Goal: Information Seeking & Learning: Learn about a topic

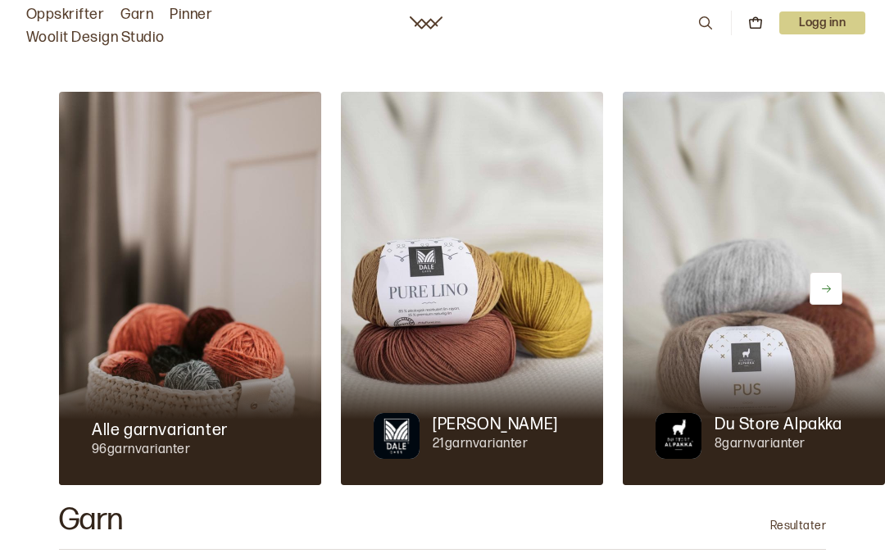
click at [832, 19] on p "Logg inn" at bounding box center [822, 22] width 86 height 23
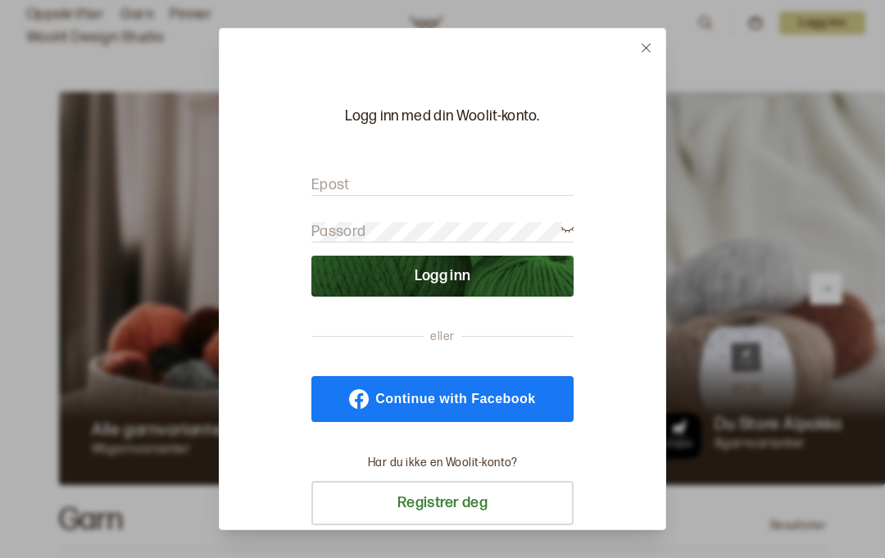
click at [443, 175] on input "Epost" at bounding box center [442, 185] width 262 height 20
click at [653, 29] on button at bounding box center [646, 48] width 39 height 39
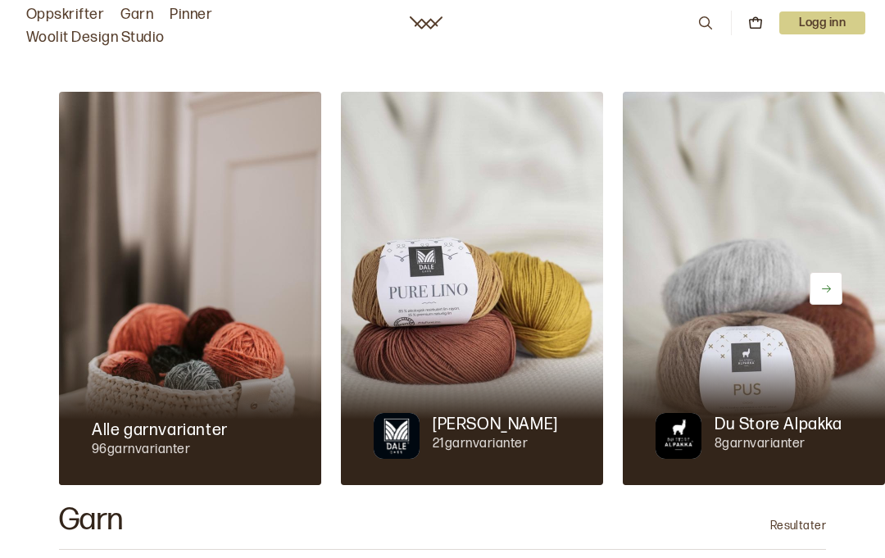
click at [430, 21] on icon at bounding box center [426, 22] width 33 height 13
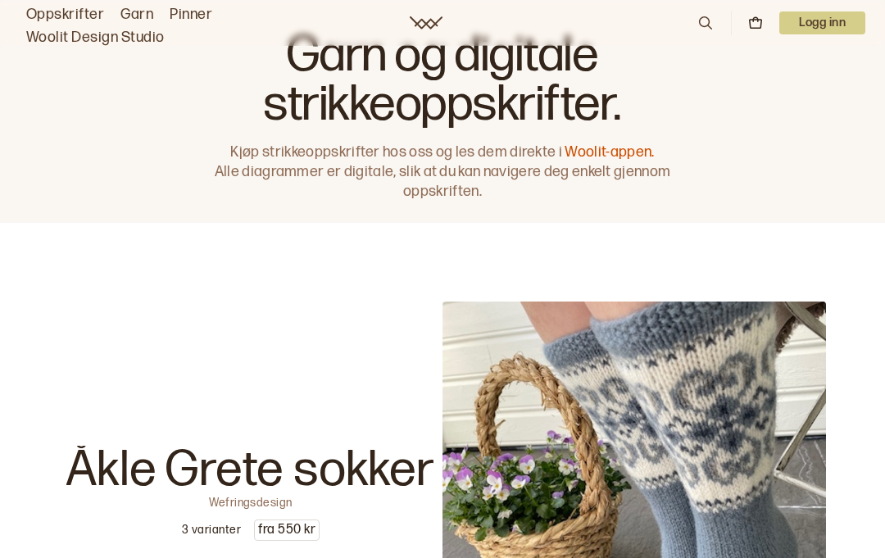
click at [701, 20] on icon at bounding box center [705, 23] width 18 height 18
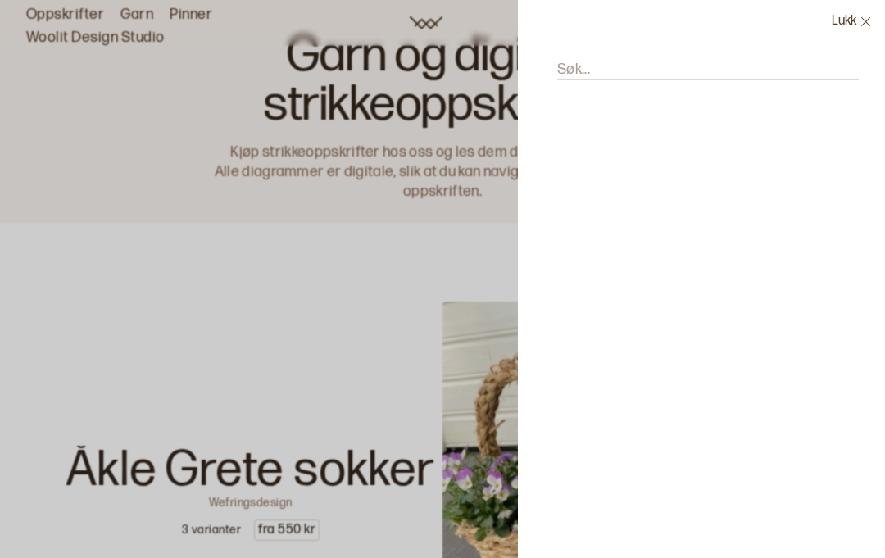
click at [628, 66] on input "Søk..." at bounding box center [708, 70] width 302 height 20
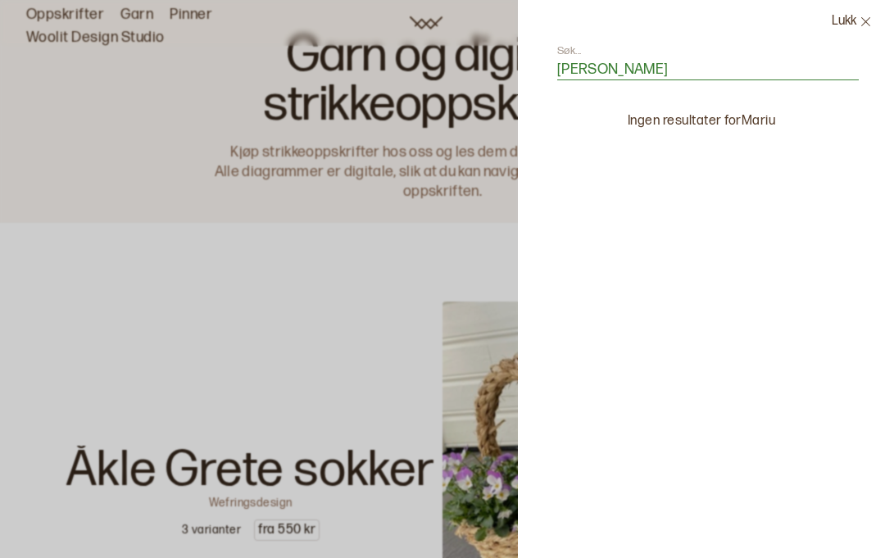
type input "Marius"
click at [860, 13] on button "Lukk" at bounding box center [852, 21] width 66 height 43
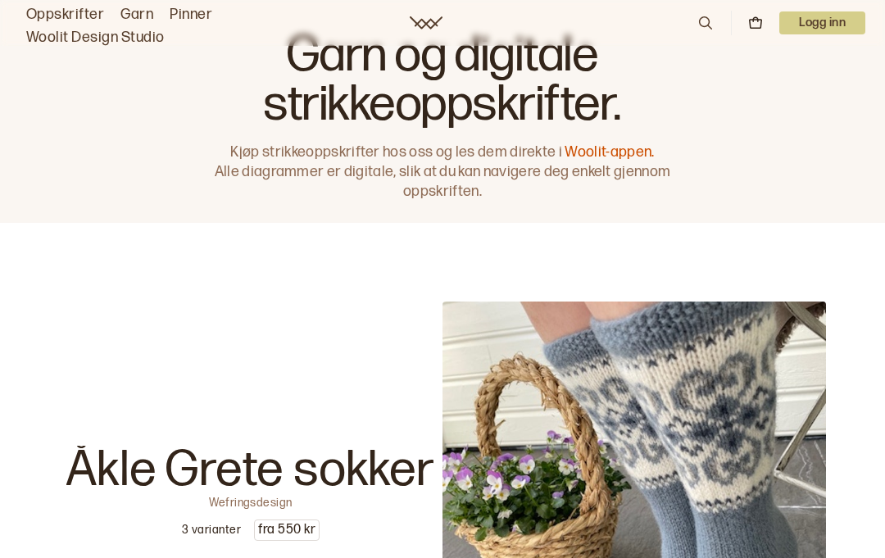
click at [74, 17] on link "Oppskrifter" at bounding box center [65, 14] width 78 height 23
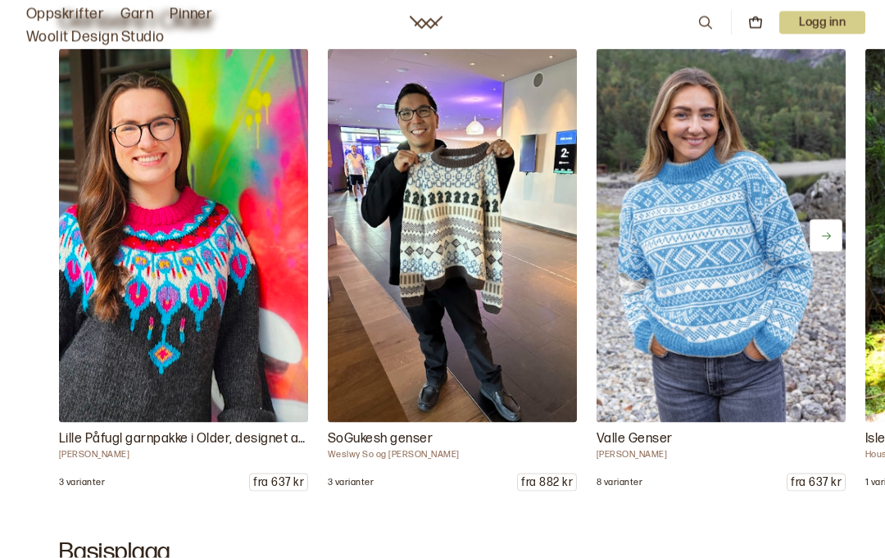
scroll to position [4449, 0]
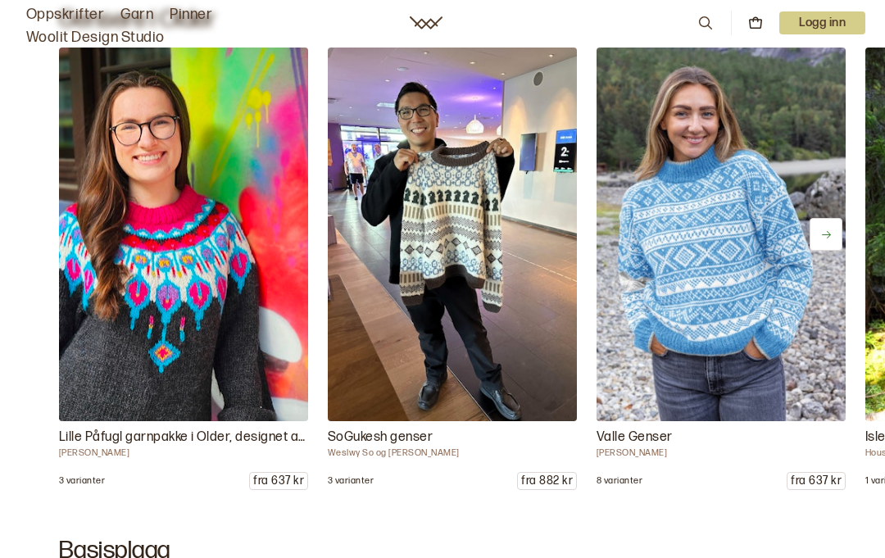
click at [839, 248] on button at bounding box center [826, 234] width 33 height 33
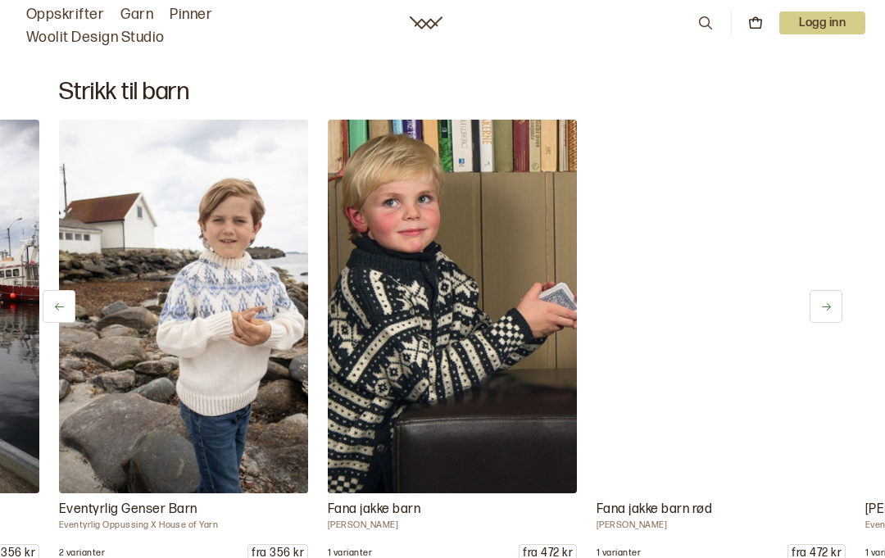
scroll to position [0, 538]
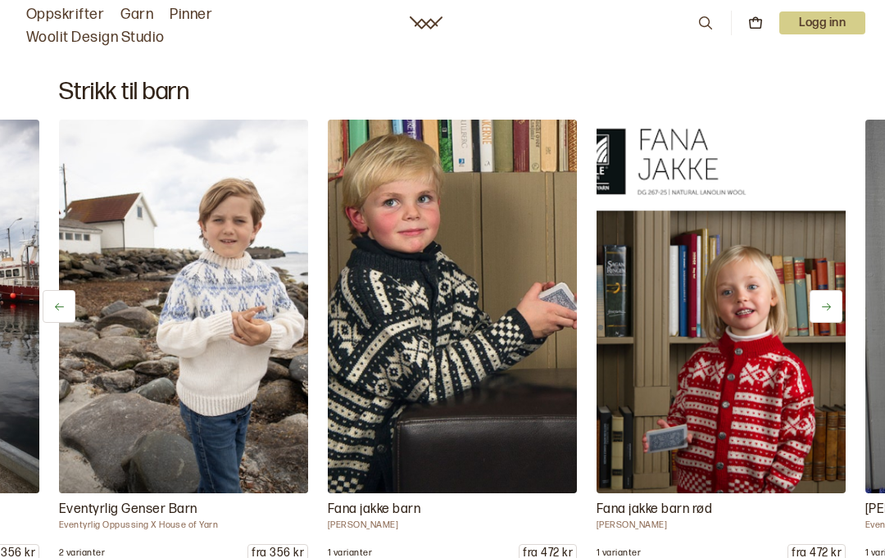
click at [754, 388] on img at bounding box center [720, 307] width 249 height 374
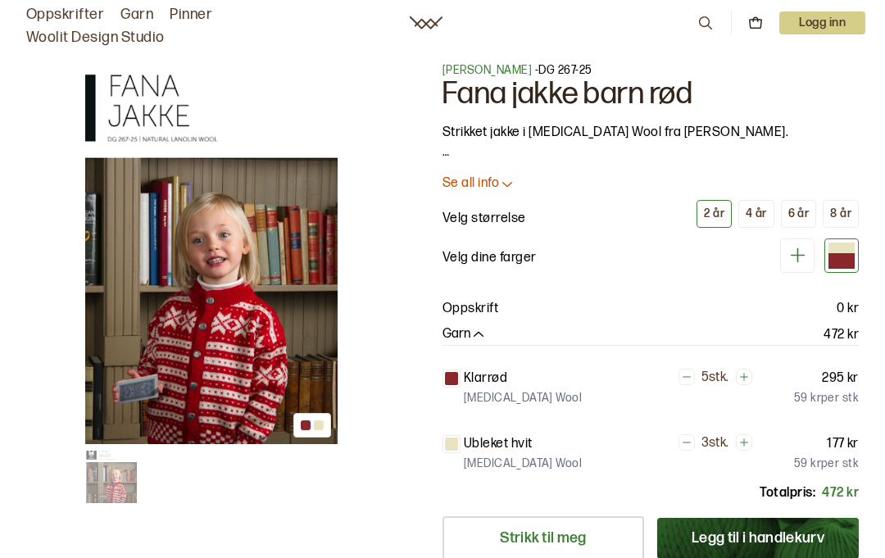
scroll to position [2, 0]
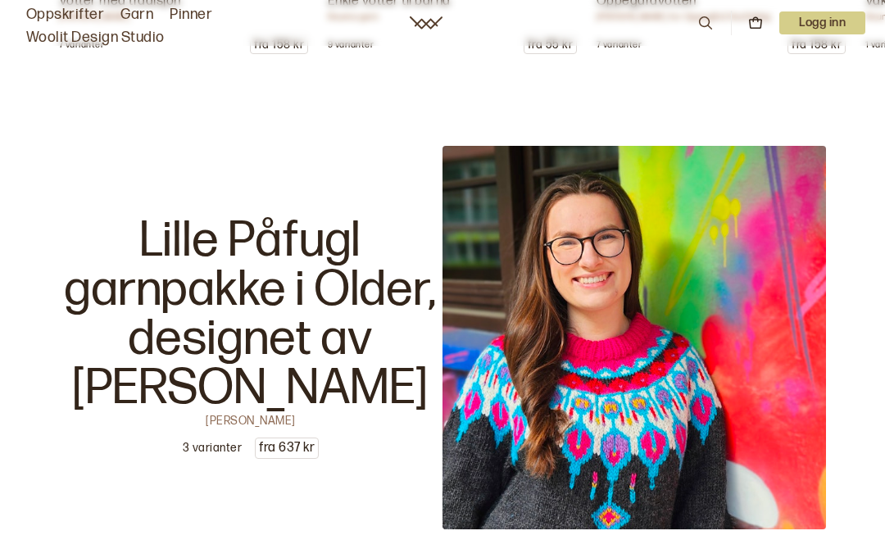
scroll to position [23724, 0]
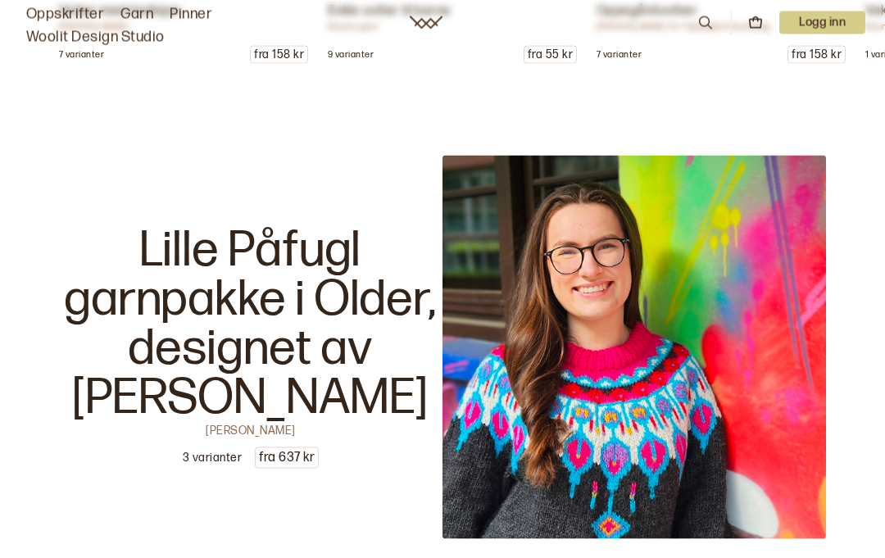
click at [827, 20] on p "Logg inn" at bounding box center [822, 22] width 86 height 23
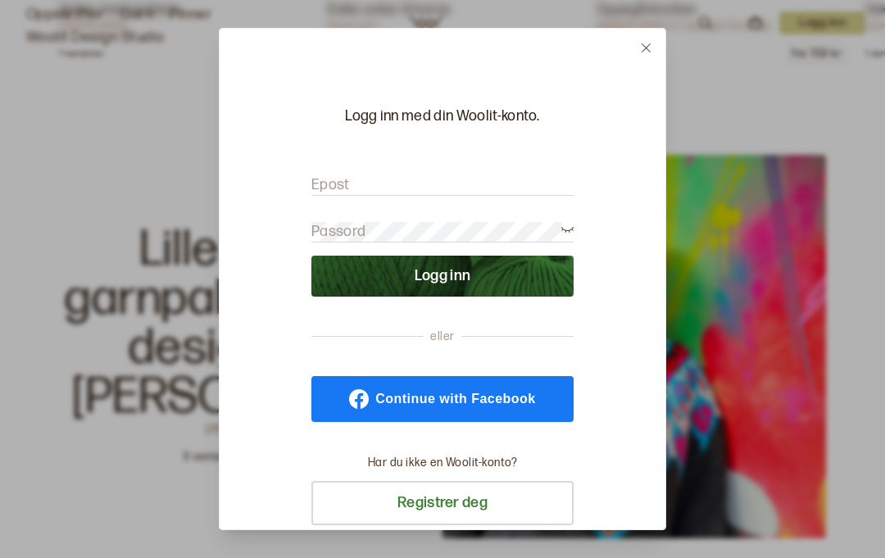
click at [438, 175] on input "Epost" at bounding box center [442, 185] width 262 height 20
click at [379, 175] on input "Epost" at bounding box center [442, 185] width 262 height 20
click at [642, 29] on button at bounding box center [646, 48] width 39 height 39
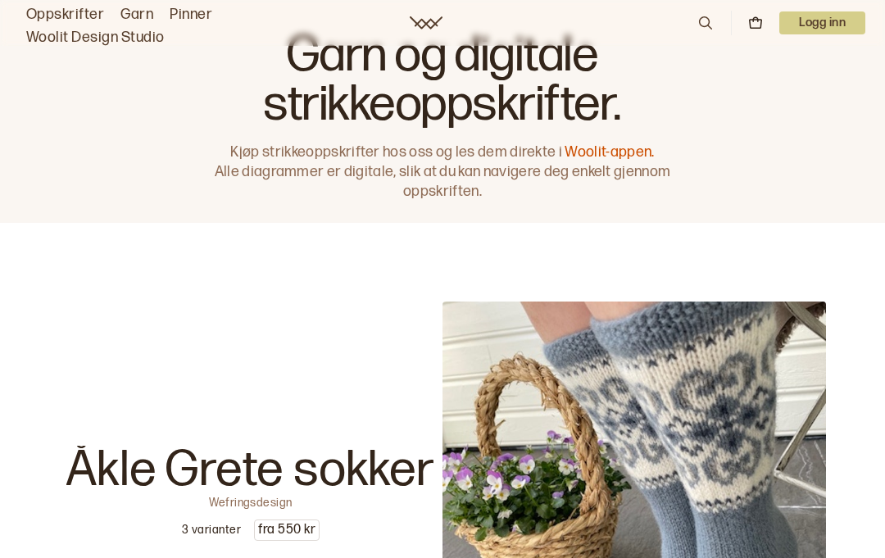
scroll to position [23725, 0]
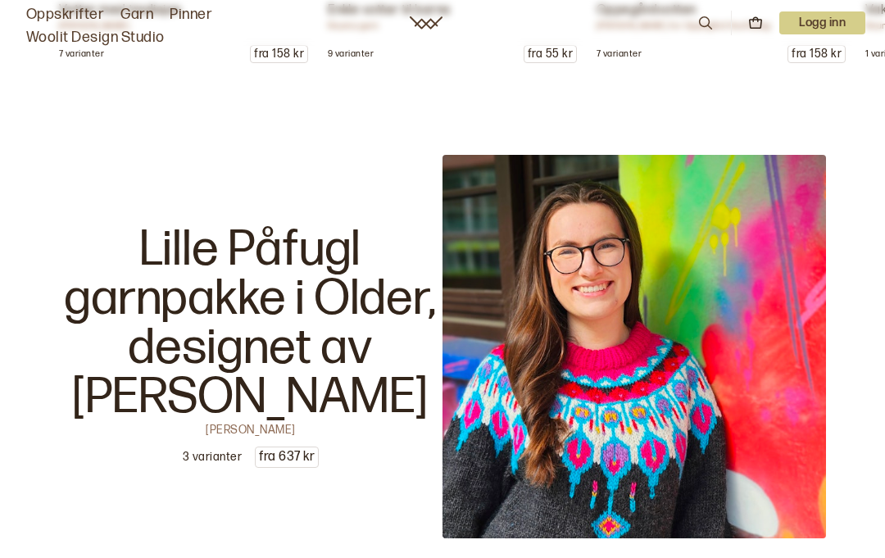
click at [642, 54] on icon at bounding box center [635, 59] width 11 height 11
click at [831, 20] on p "Logg inn" at bounding box center [822, 22] width 86 height 23
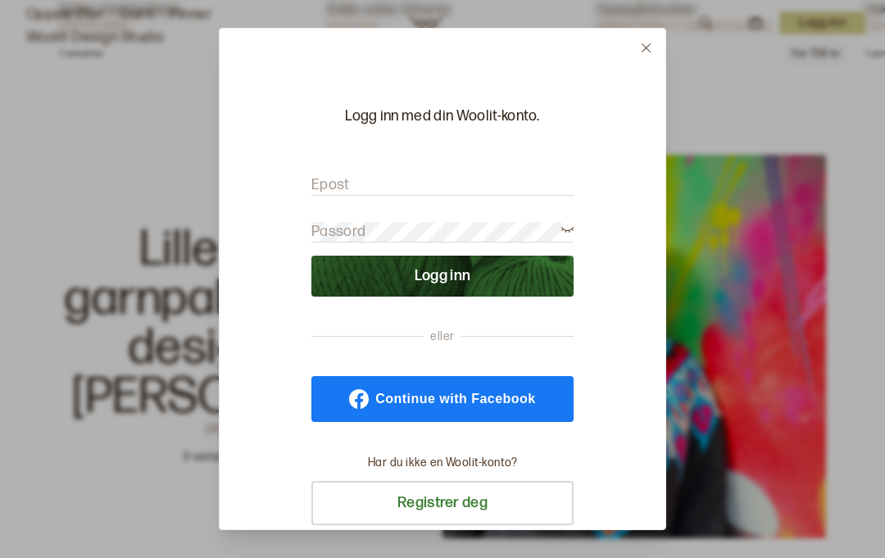
click at [466, 392] on span "Continue with Facebook" at bounding box center [455, 398] width 160 height 13
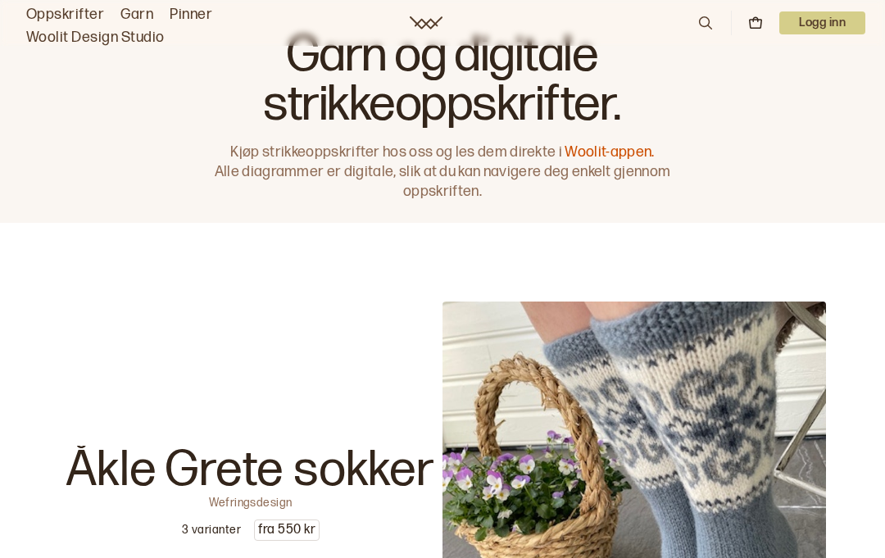
click at [708, 29] on icon at bounding box center [705, 23] width 18 height 18
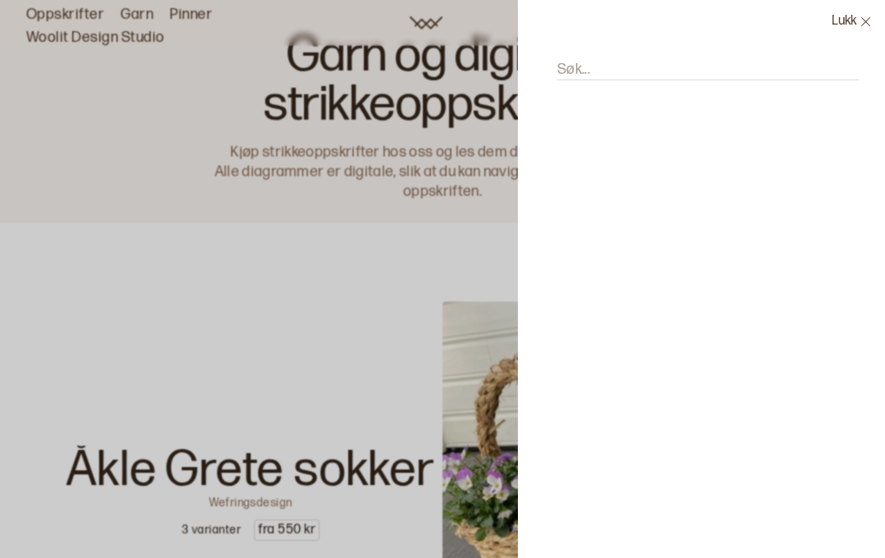
click at [666, 55] on div "Søk..." at bounding box center [702, 78] width 302 height 70
click at [683, 43] on div "Søk..." at bounding box center [702, 78] width 302 height 70
click at [660, 62] on input "Søk..." at bounding box center [708, 70] width 302 height 20
type input "Ma"
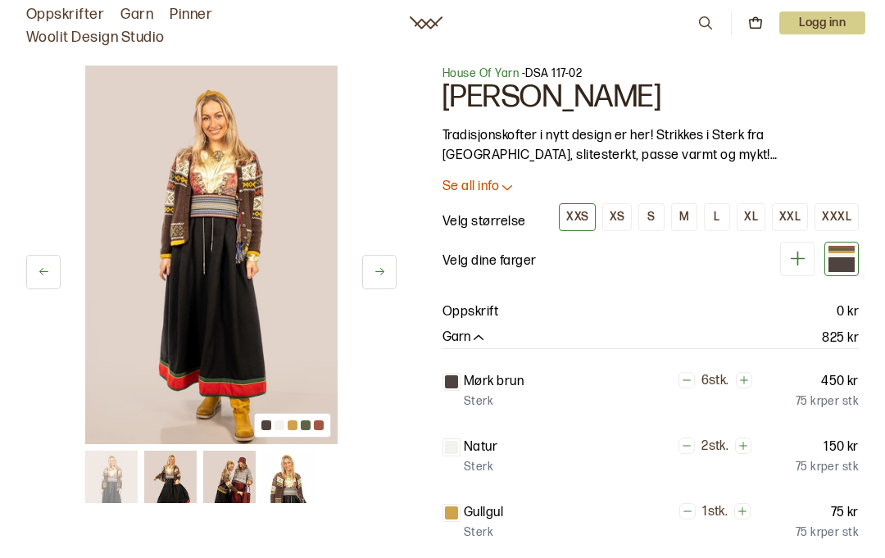
click at [284, 474] on img at bounding box center [288, 477] width 52 height 52
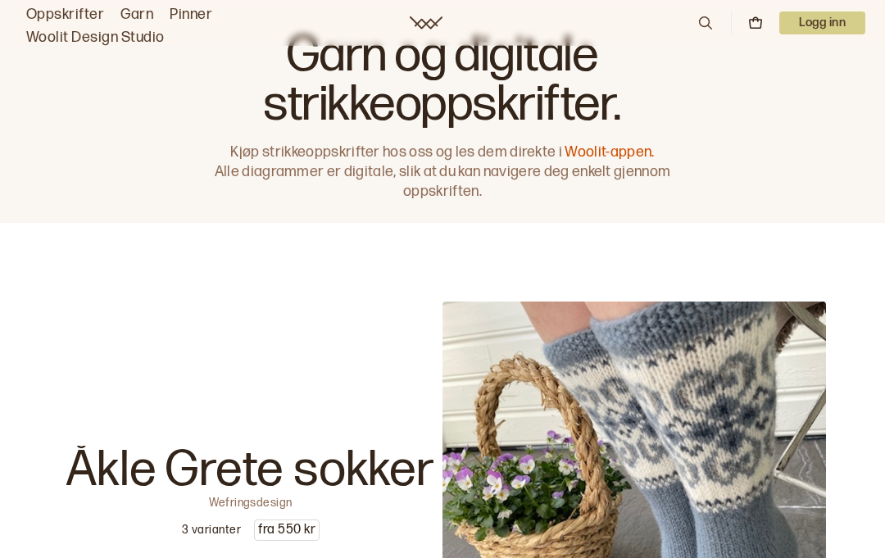
click at [705, 20] on icon at bounding box center [705, 23] width 18 height 18
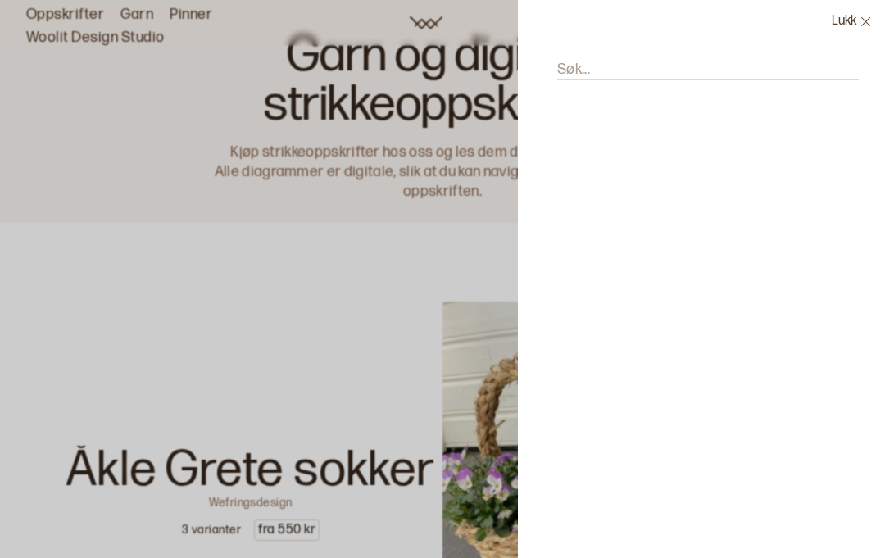
click at [622, 62] on input "Søk..." at bounding box center [708, 70] width 302 height 20
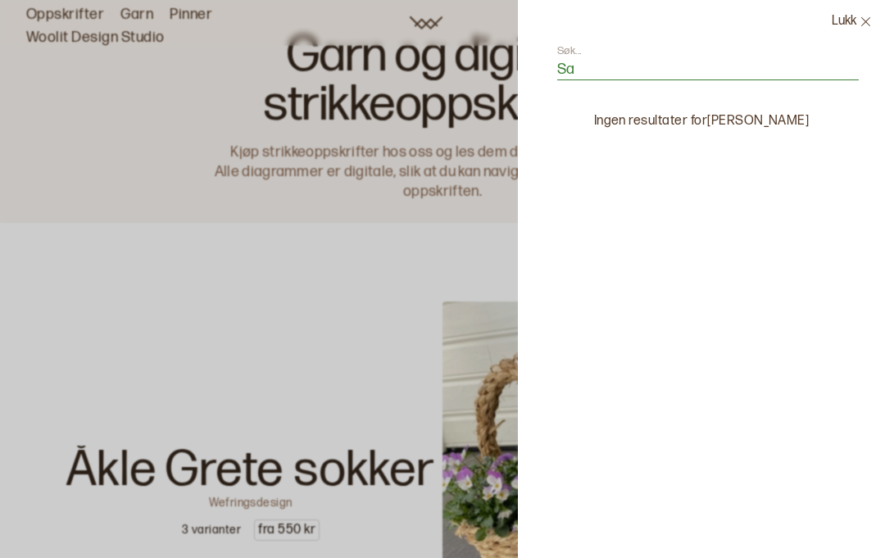
type input "S"
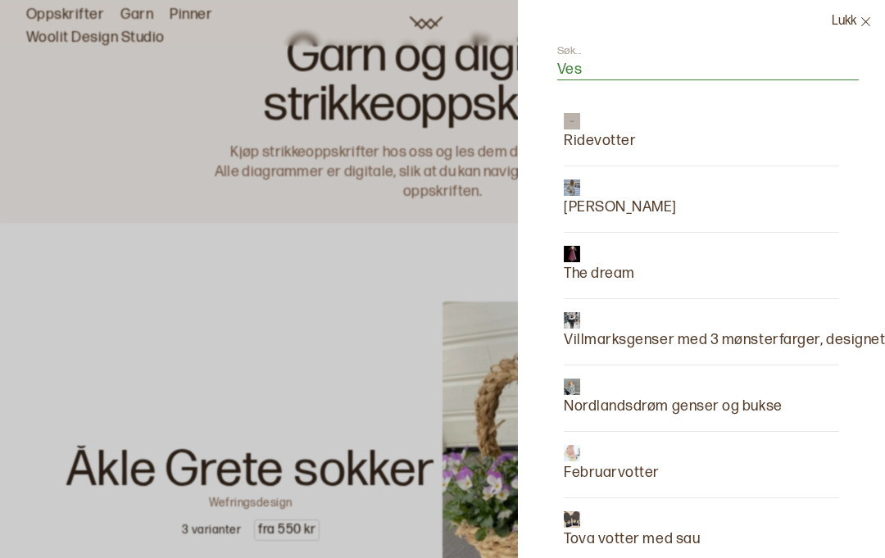
type input "Vest"
